Goal: Information Seeking & Learning: Check status

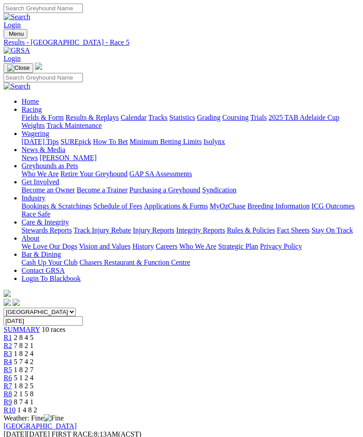
click at [16, 406] on span "R10" at bounding box center [10, 410] width 12 height 8
click at [12, 398] on link "R9" at bounding box center [8, 402] width 9 height 8
click at [7, 36] on img "Toggle navigation" at bounding box center [7, 36] width 0 height 0
click at [64, 121] on link "Fields & Form" at bounding box center [42, 118] width 42 height 8
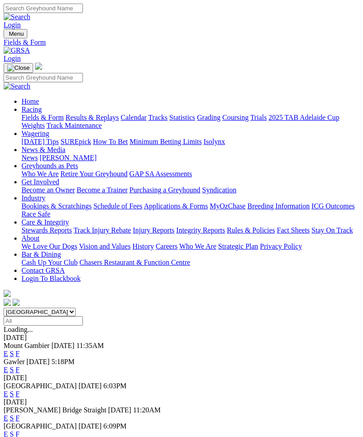
click at [20, 366] on link "F" at bounding box center [18, 370] width 4 height 8
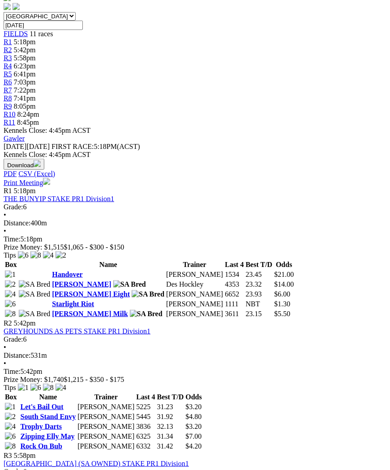
scroll to position [246, 5]
